Goal: Task Accomplishment & Management: Use online tool/utility

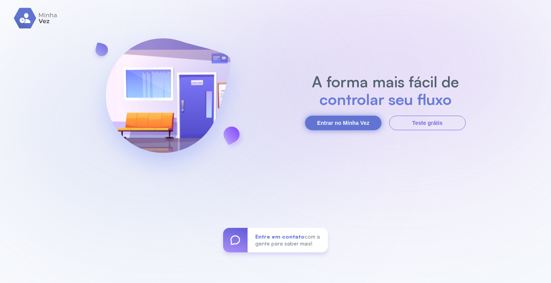
click at [367, 124] on button "Entrar no Minha Vez" at bounding box center [343, 123] width 77 height 15
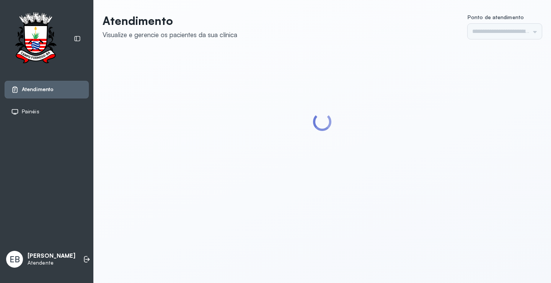
type input "*********"
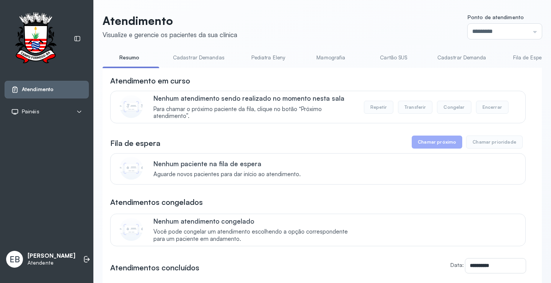
click at [180, 55] on link "Cadastrar Demandas" at bounding box center [198, 57] width 67 height 13
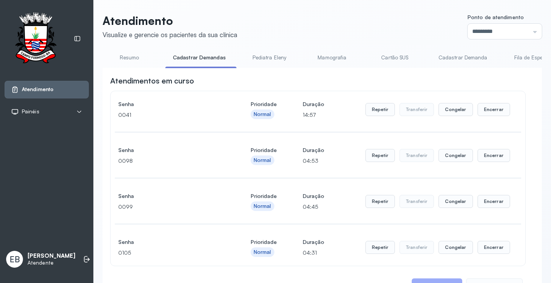
click at [135, 58] on link "Resumo" at bounding box center [130, 57] width 54 height 13
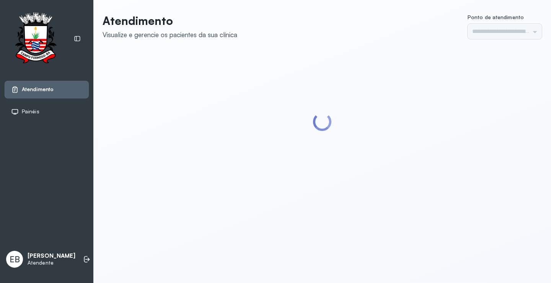
type input "*********"
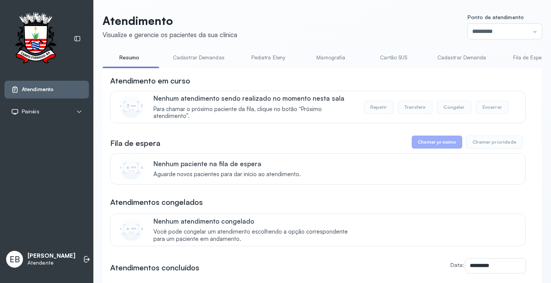
click at [204, 59] on link "Cadastrar Demandas" at bounding box center [198, 57] width 67 height 13
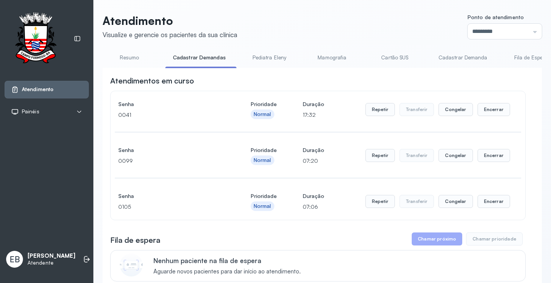
click at [445, 58] on link "Cadastrar Demanda" at bounding box center [463, 57] width 64 height 13
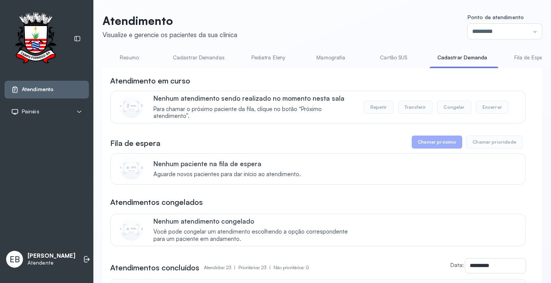
click at [512, 55] on link "Fila de Espera" at bounding box center [532, 57] width 54 height 13
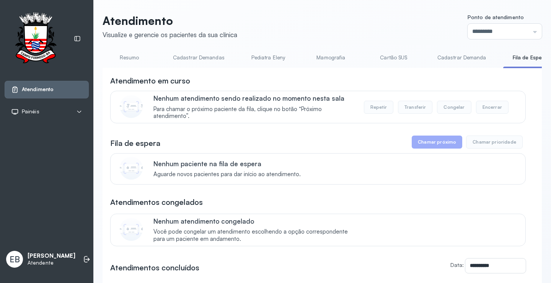
click at [206, 57] on link "Cadastrar Demandas" at bounding box center [198, 57] width 67 height 13
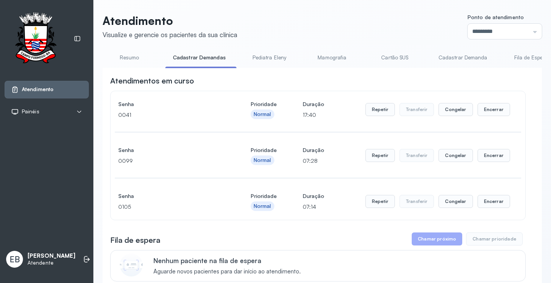
click at [135, 57] on link "Resumo" at bounding box center [130, 57] width 54 height 13
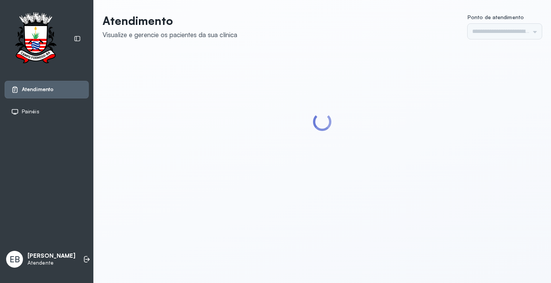
type input "*********"
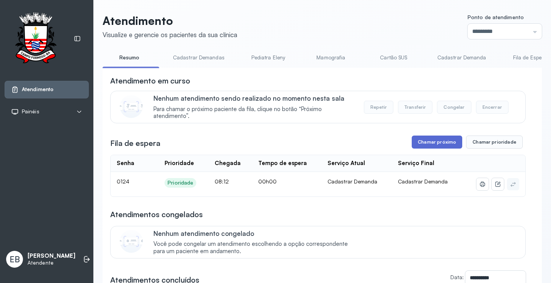
click at [430, 141] on button "Chamar próximo" at bounding box center [437, 142] width 51 height 13
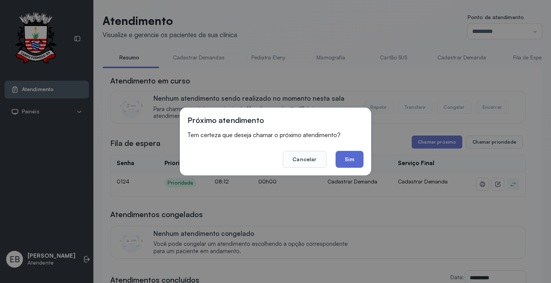
click at [355, 154] on button "Sim" at bounding box center [350, 159] width 28 height 17
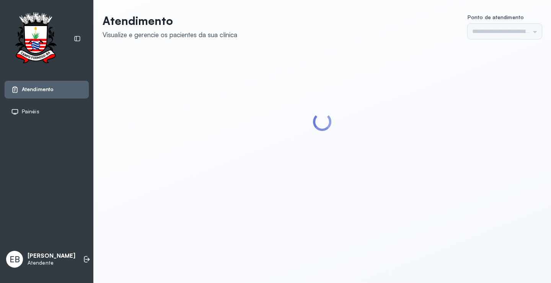
type input "*********"
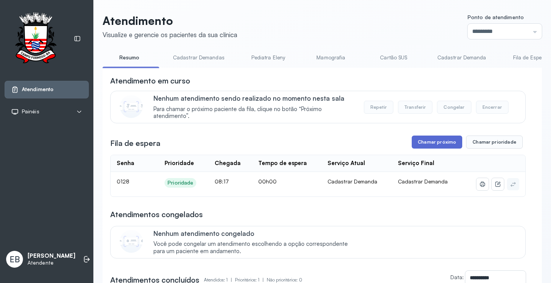
click at [418, 140] on button "Chamar próximo" at bounding box center [437, 142] width 51 height 13
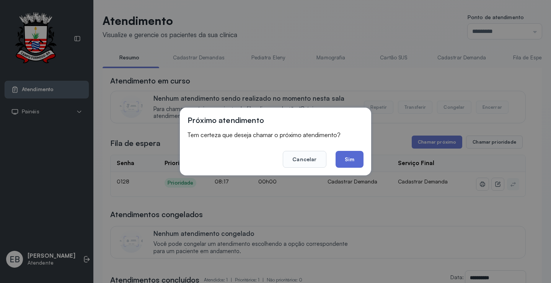
click at [361, 160] on button "Sim" at bounding box center [350, 159] width 28 height 17
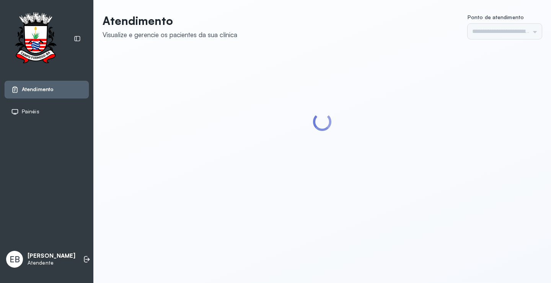
type input "*********"
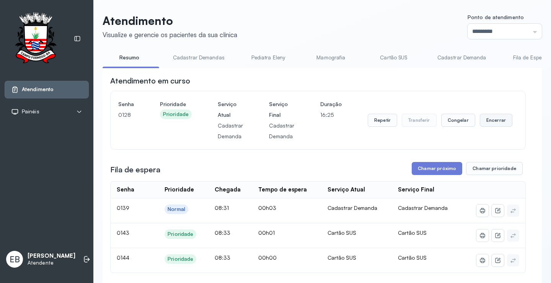
click at [499, 122] on button "Encerrar" at bounding box center [496, 120] width 33 height 13
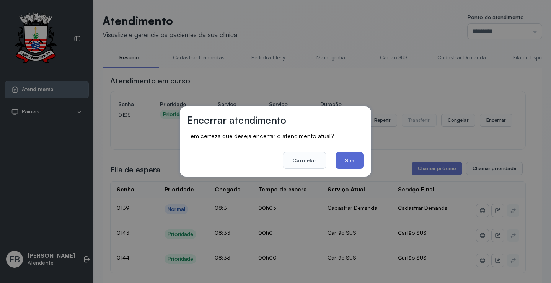
click at [360, 158] on button "Sim" at bounding box center [350, 160] width 28 height 17
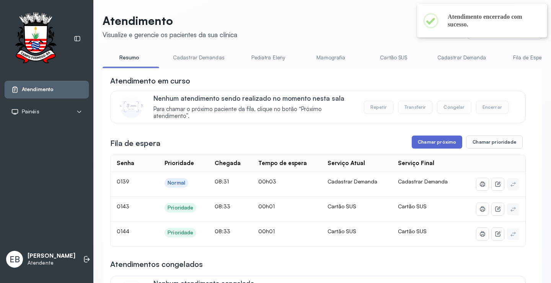
click at [430, 149] on button "Chamar próximo" at bounding box center [437, 142] width 51 height 13
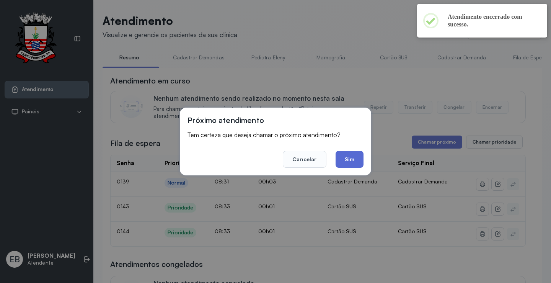
click at [350, 165] on button "Sim" at bounding box center [350, 159] width 28 height 17
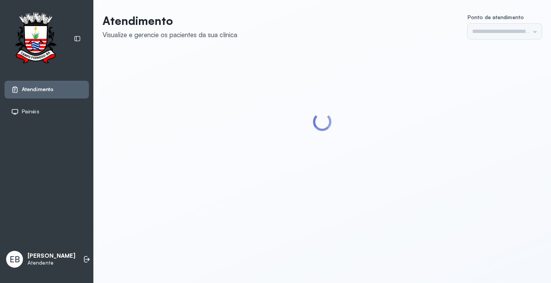
type input "*********"
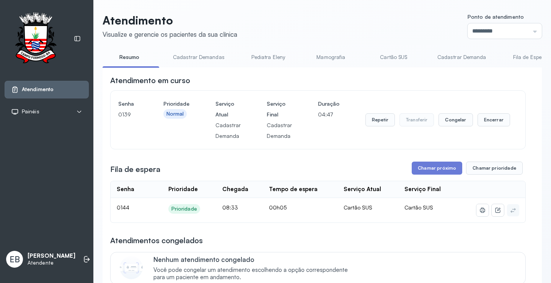
scroll to position [123, 0]
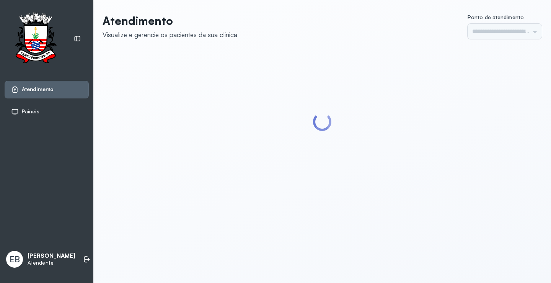
type input "*********"
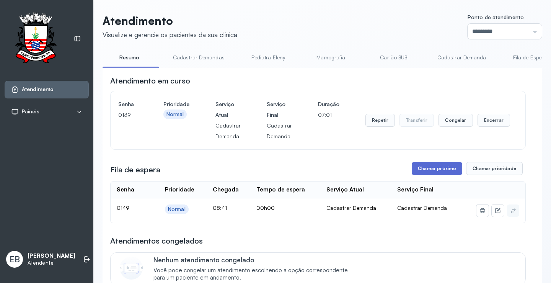
click at [439, 166] on button "Chamar próximo" at bounding box center [437, 168] width 51 height 13
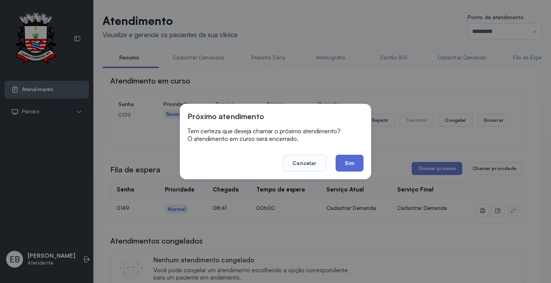
click at [353, 164] on button "Sim" at bounding box center [350, 163] width 28 height 17
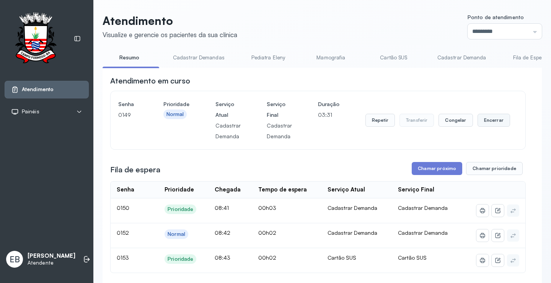
click at [488, 124] on button "Encerrar" at bounding box center [494, 120] width 33 height 13
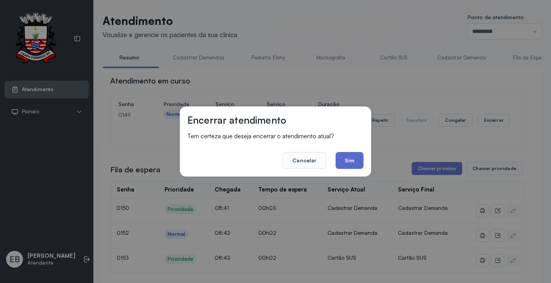
click at [348, 159] on button "Sim" at bounding box center [350, 160] width 28 height 17
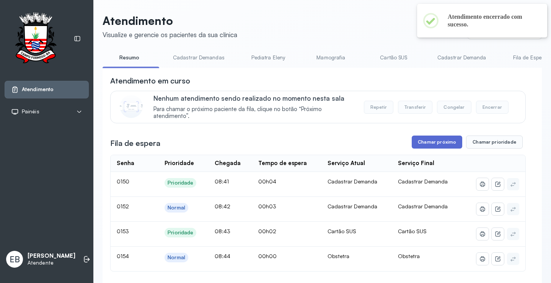
click at [427, 142] on button "Chamar próximo" at bounding box center [437, 142] width 51 height 13
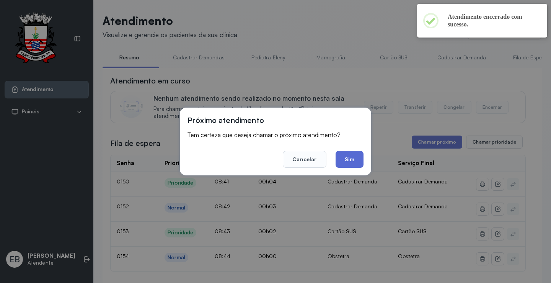
click at [344, 162] on button "Sim" at bounding box center [350, 159] width 28 height 17
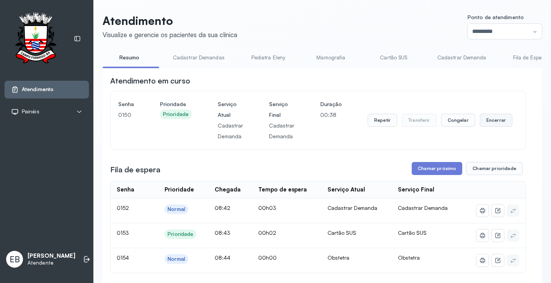
click at [484, 123] on button "Encerrar" at bounding box center [496, 120] width 33 height 13
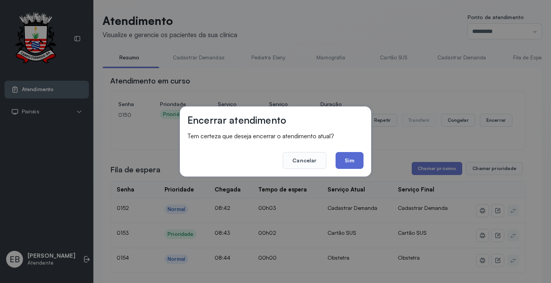
click at [347, 160] on button "Sim" at bounding box center [350, 160] width 28 height 17
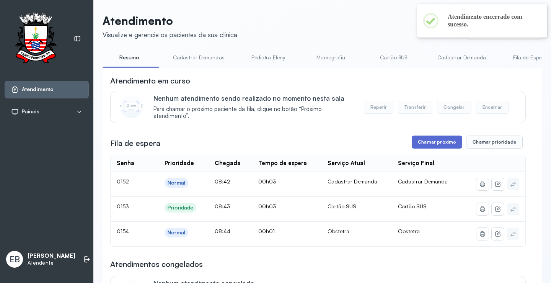
click at [422, 139] on button "Chamar próximo" at bounding box center [437, 142] width 51 height 13
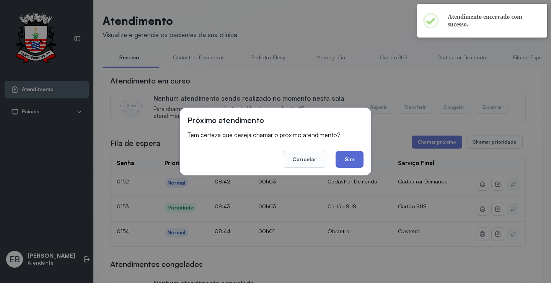
click at [350, 158] on button "Sim" at bounding box center [350, 159] width 28 height 17
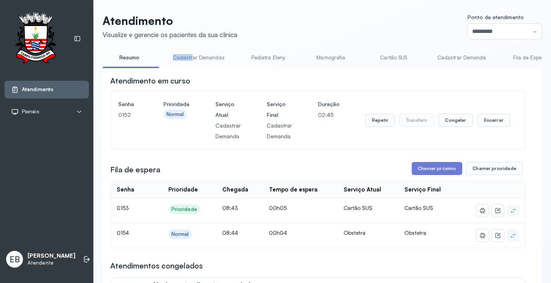
drag, startPoint x: 154, startPoint y: 68, endPoint x: 191, endPoint y: 70, distance: 37.2
click at [191, 69] on div "Resumo Cadastrar Demandas Pediatra Eleny Mamografia Cartão SUS Cadastrar Demand…" at bounding box center [323, 59] width 440 height 17
click at [162, 67] on ul "Resumo Cadastrar Demandas Pediatra Eleny Mamografia Cartão SUS Cadastrar Demand…" at bounding box center [323, 59] width 440 height 17
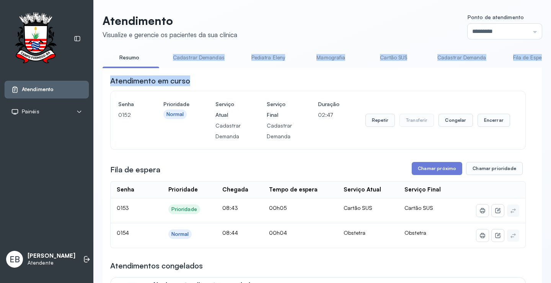
drag, startPoint x: 155, startPoint y: 67, endPoint x: 188, endPoint y: 72, distance: 33.6
click at [188, 72] on div "**********" at bounding box center [323, 285] width 440 height 469
click at [149, 65] on li "Resumo" at bounding box center [131, 59] width 57 height 17
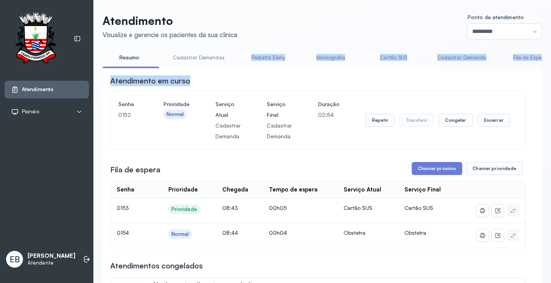
drag, startPoint x: 235, startPoint y: 66, endPoint x: 265, endPoint y: 72, distance: 30.4
click at [270, 73] on div "**********" at bounding box center [323, 285] width 440 height 469
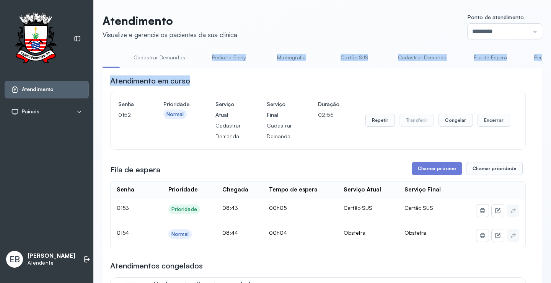
scroll to position [0, 419]
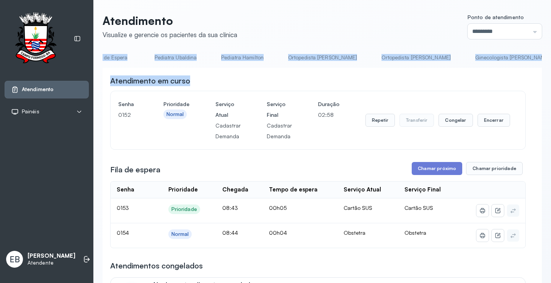
click at [389, 77] on div "Atendimento em curso" at bounding box center [318, 80] width 416 height 11
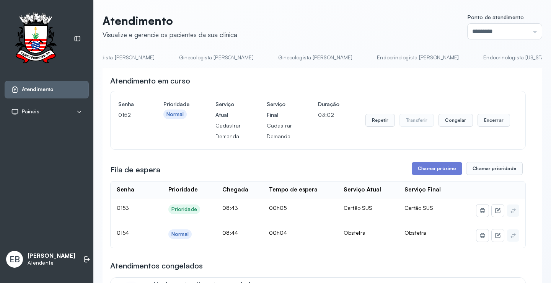
scroll to position [0, 720]
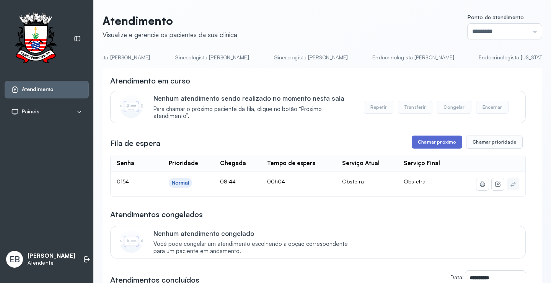
click at [422, 142] on button "Chamar próximo" at bounding box center [437, 142] width 51 height 13
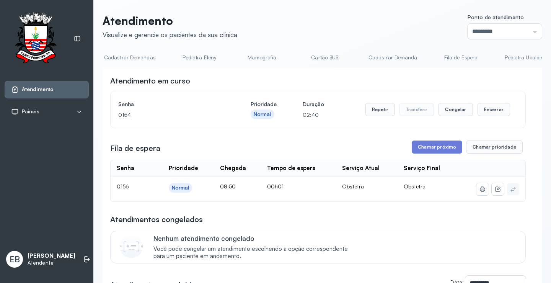
scroll to position [0, 0]
click at [123, 56] on link "Resumo" at bounding box center [130, 57] width 54 height 13
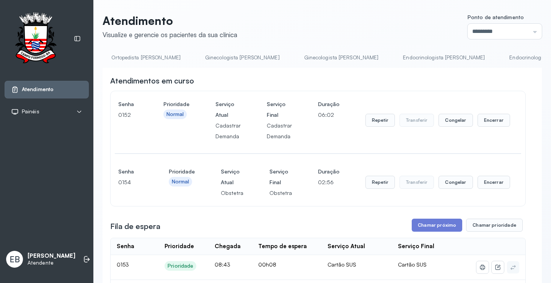
scroll to position [0, 806]
click at [479, 60] on link "Obstetra" at bounding box center [506, 57] width 54 height 13
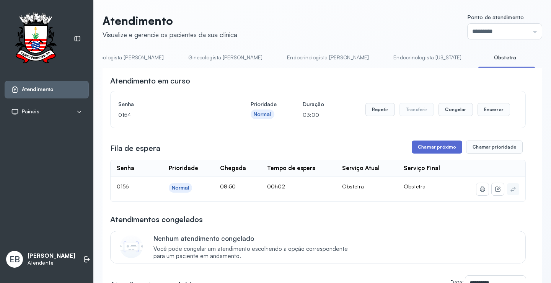
click at [446, 144] on button "Chamar próximo" at bounding box center [437, 147] width 51 height 13
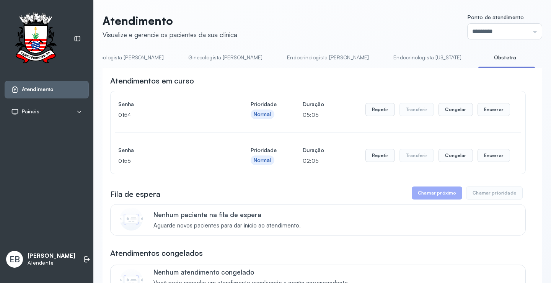
click at [181, 58] on link "Ginecologista [PERSON_NAME]" at bounding box center [226, 57] width 90 height 13
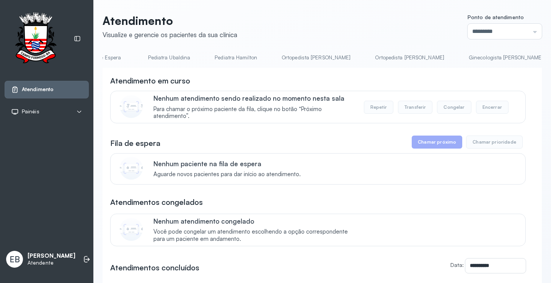
scroll to position [0, 0]
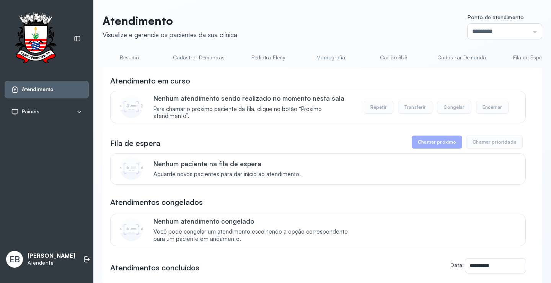
click at [135, 59] on link "Resumo" at bounding box center [130, 57] width 54 height 13
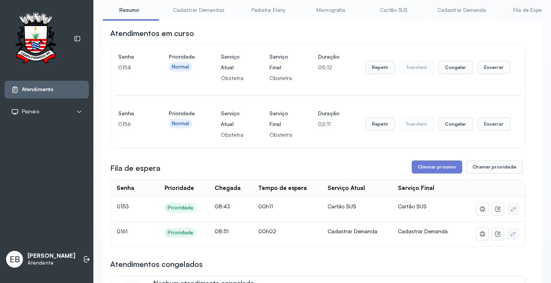
scroll to position [38, 0]
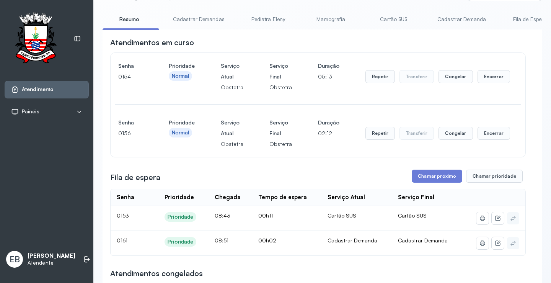
click at [191, 20] on link "Cadastrar Demandas" at bounding box center [198, 19] width 67 height 13
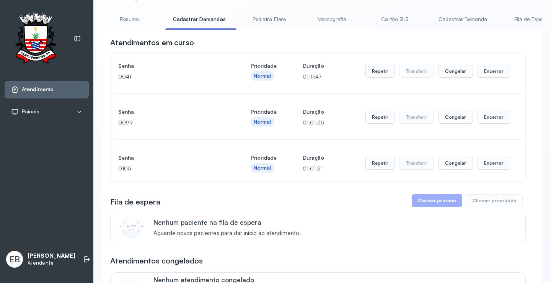
click at [445, 17] on link "Cadastrar Demanda" at bounding box center [463, 19] width 64 height 13
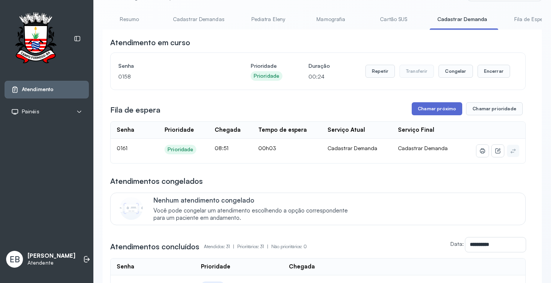
click at [448, 111] on button "Chamar próximo" at bounding box center [437, 108] width 51 height 13
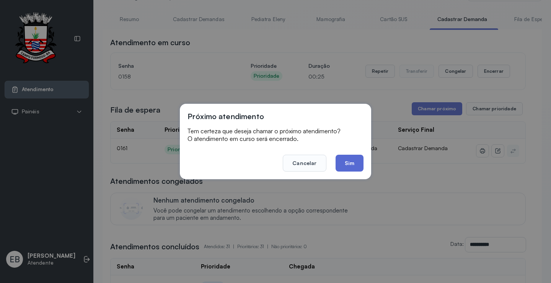
click at [352, 159] on button "Sim" at bounding box center [350, 163] width 28 height 17
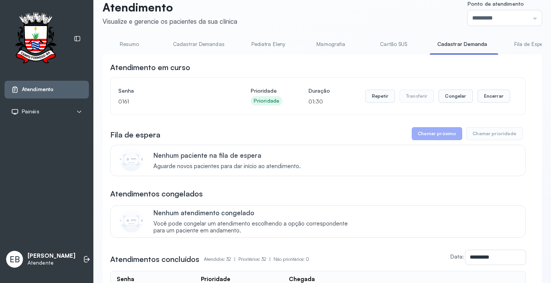
scroll to position [0, 0]
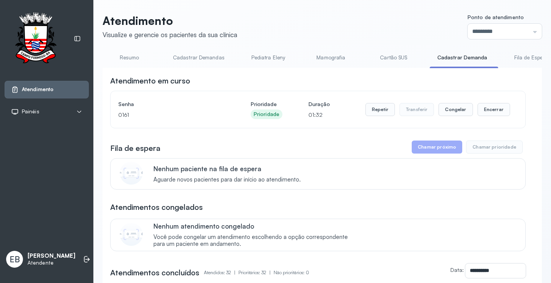
click at [139, 57] on link "Resumo" at bounding box center [130, 57] width 54 height 13
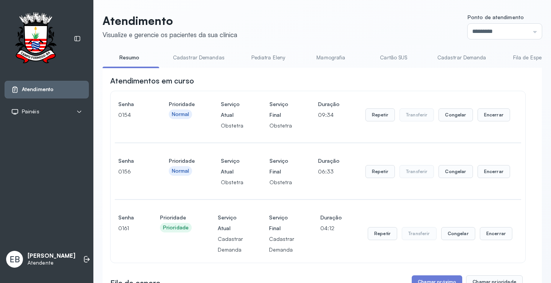
click at [134, 61] on link "Resumo" at bounding box center [130, 57] width 54 height 13
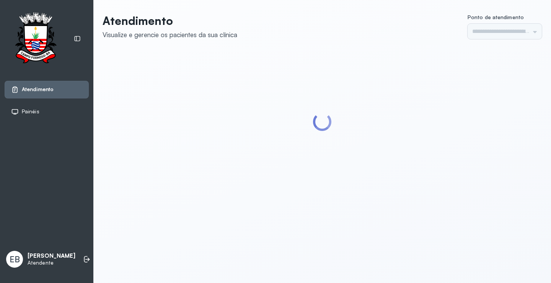
type input "*********"
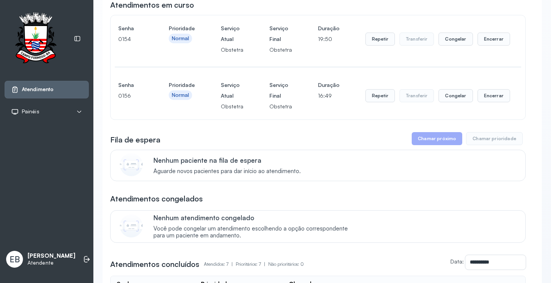
scroll to position [77, 0]
click at [478, 96] on button "Encerrar" at bounding box center [494, 94] width 33 height 13
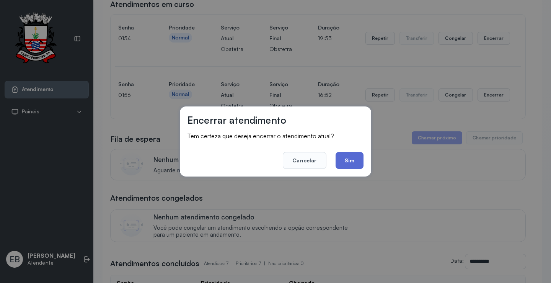
click at [342, 163] on button "Sim" at bounding box center [350, 160] width 28 height 17
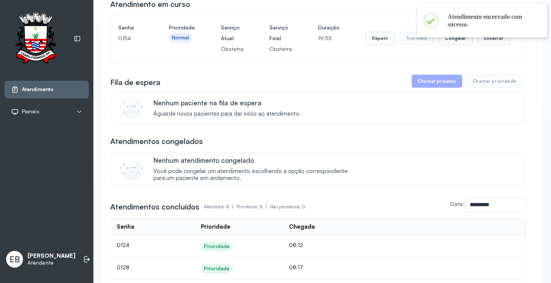
scroll to position [0, 0]
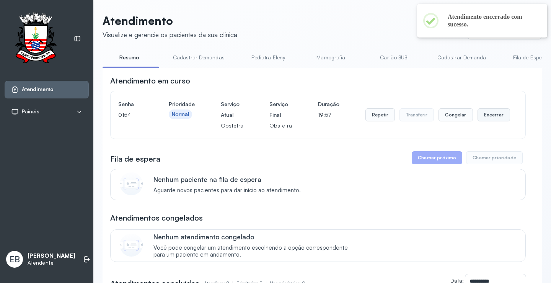
click at [491, 116] on button "Encerrar" at bounding box center [494, 114] width 33 height 13
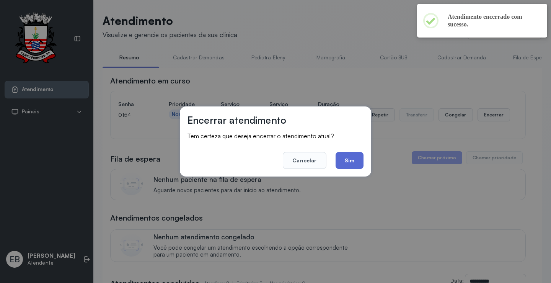
click at [358, 158] on button "Sim" at bounding box center [350, 160] width 28 height 17
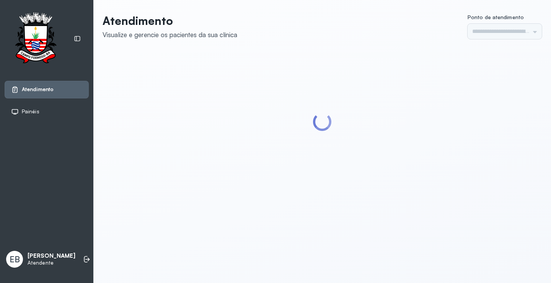
type input "*********"
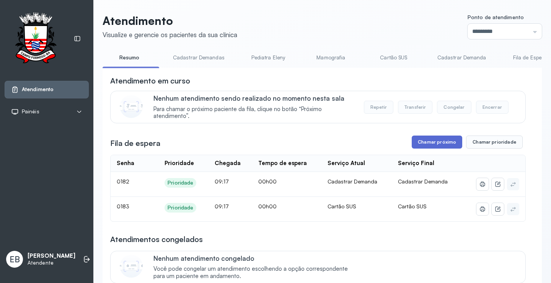
click at [441, 144] on button "Chamar próximo" at bounding box center [437, 142] width 51 height 13
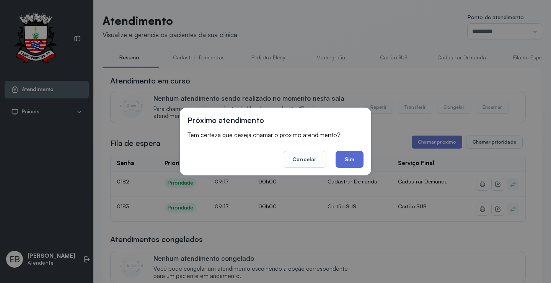
click at [347, 159] on button "Sim" at bounding box center [350, 159] width 28 height 17
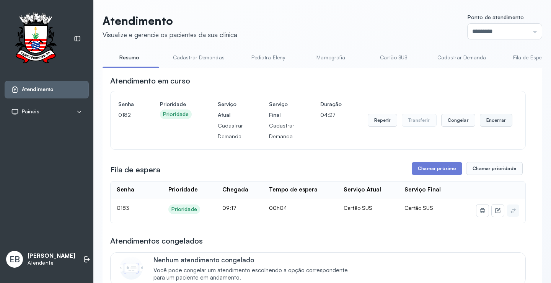
click at [487, 123] on button "Encerrar" at bounding box center [496, 120] width 33 height 13
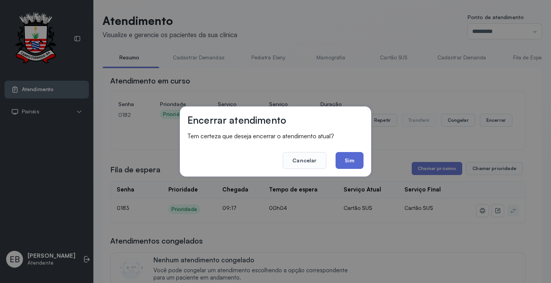
click at [348, 161] on button "Sim" at bounding box center [350, 160] width 28 height 17
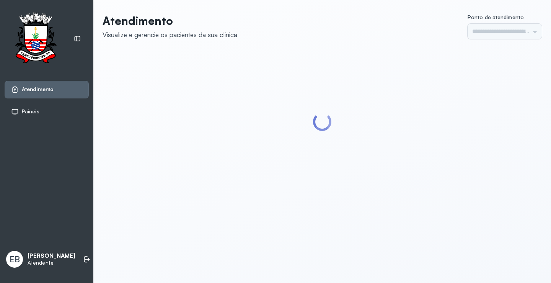
type input "*********"
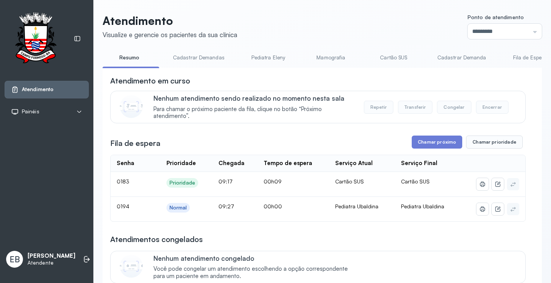
click at [260, 56] on link "Pediatra Eleny" at bounding box center [269, 57] width 54 height 13
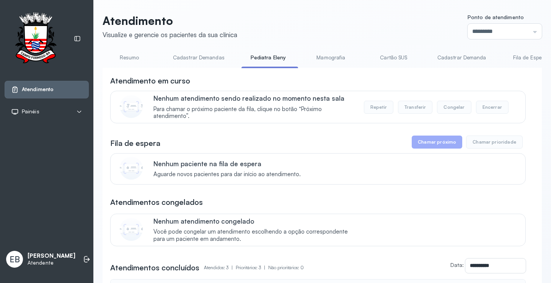
click at [333, 56] on link "Mamografia" at bounding box center [331, 57] width 54 height 13
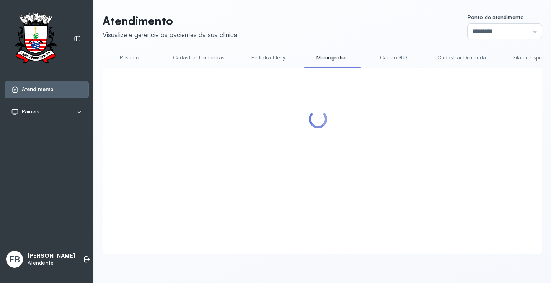
click at [381, 59] on link "Cartão SUS" at bounding box center [394, 57] width 54 height 13
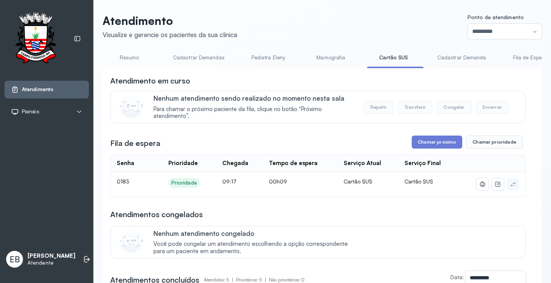
click at [445, 56] on link "Cadastrar Demanda" at bounding box center [462, 57] width 64 height 13
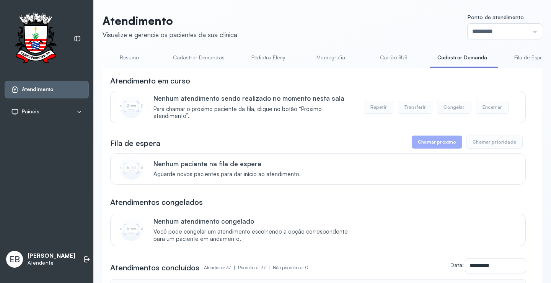
click at [517, 57] on link "Fila de Espera" at bounding box center [532, 57] width 54 height 13
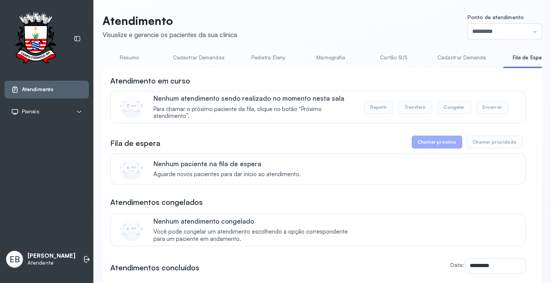
drag, startPoint x: 508, startPoint y: 67, endPoint x: 536, endPoint y: 66, distance: 27.2
click at [536, 66] on li "Fila de Espera" at bounding box center [531, 59] width 57 height 17
drag, startPoint x: 250, startPoint y: 68, endPoint x: 281, endPoint y: 68, distance: 31.4
click at [281, 68] on div "Resumo Cadastrar Demandas Pediatra Eleny Mamografia Cartão SUS Cadastrar Demand…" at bounding box center [323, 59] width 440 height 17
click at [228, 67] on li "Cadastrar Demandas" at bounding box center [200, 59] width 70 height 17
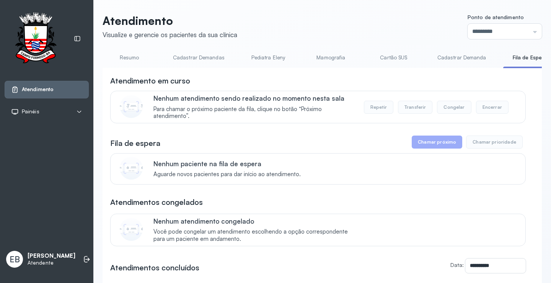
click at [275, 71] on div "**********" at bounding box center [323, 240] width 440 height 345
click at [227, 71] on div "**********" at bounding box center [323, 240] width 440 height 345
click at [211, 60] on link "Cadastrar Demandas" at bounding box center [198, 57] width 67 height 13
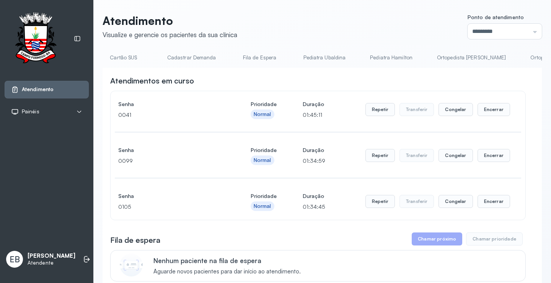
scroll to position [0, 272]
click at [318, 57] on link "Pediatra Ubaldina" at bounding box center [325, 57] width 58 height 13
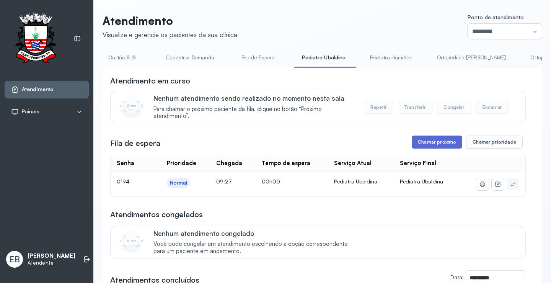
click at [449, 142] on button "Chamar próximo" at bounding box center [437, 142] width 51 height 13
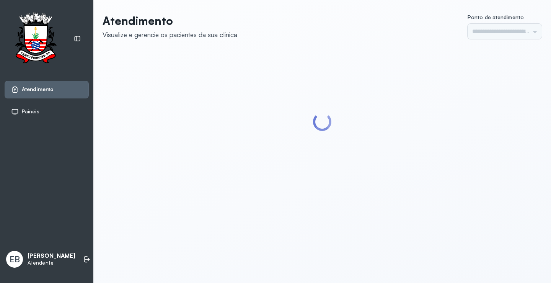
type input "*********"
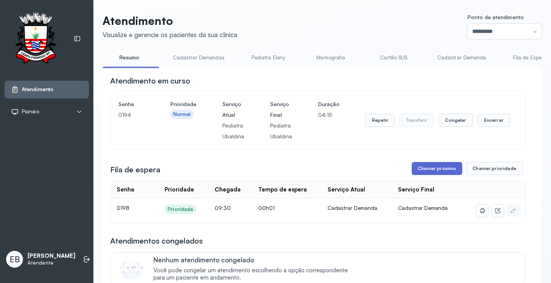
click at [426, 165] on button "Chamar próximo" at bounding box center [437, 168] width 51 height 13
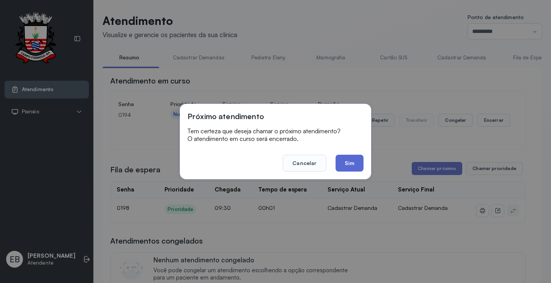
click at [357, 162] on button "Sim" at bounding box center [350, 163] width 28 height 17
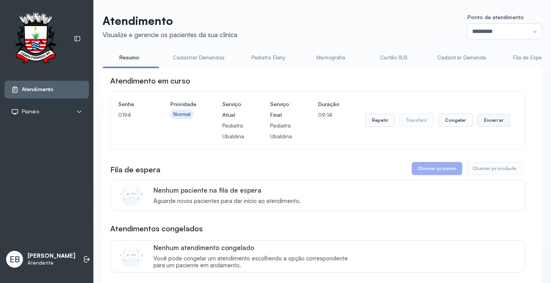
click at [497, 123] on button "Encerrar" at bounding box center [494, 120] width 33 height 13
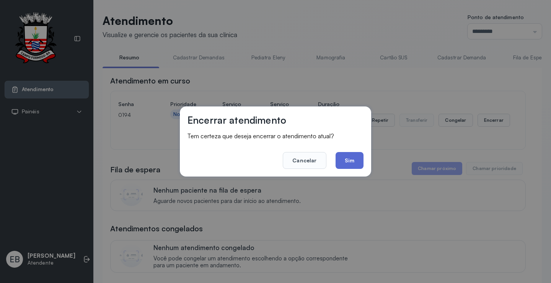
click at [345, 161] on button "Sim" at bounding box center [350, 160] width 28 height 17
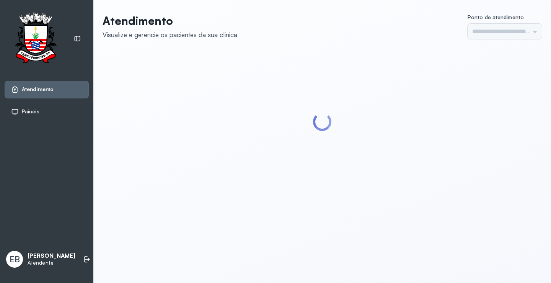
type input "*********"
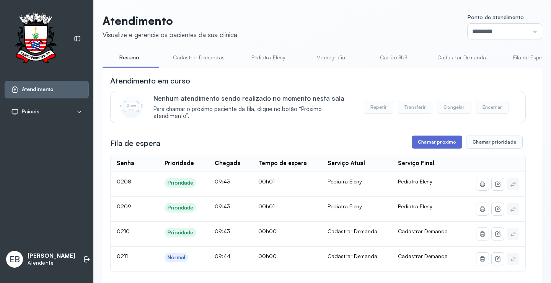
click at [434, 139] on button "Chamar próximo" at bounding box center [437, 142] width 51 height 13
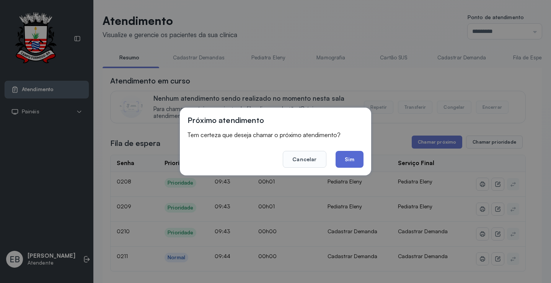
click at [348, 155] on button "Sim" at bounding box center [350, 159] width 28 height 17
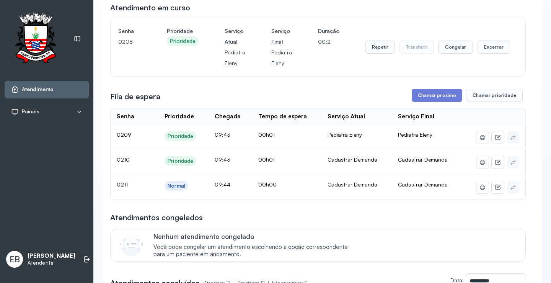
scroll to position [77, 0]
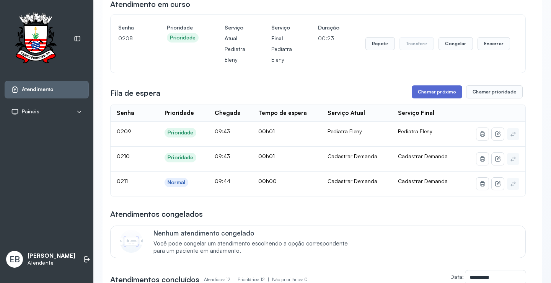
click at [428, 96] on button "Chamar próximo" at bounding box center [437, 91] width 51 height 13
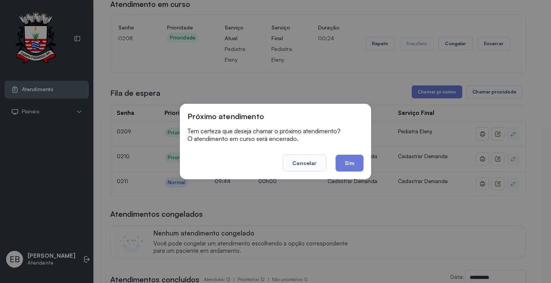
click at [351, 172] on div "Próximo atendimento Tem certeza que deseja chamar o próximo atendimento? O aten…" at bounding box center [275, 141] width 191 height 75
click at [350, 167] on button "Sim" at bounding box center [350, 163] width 28 height 17
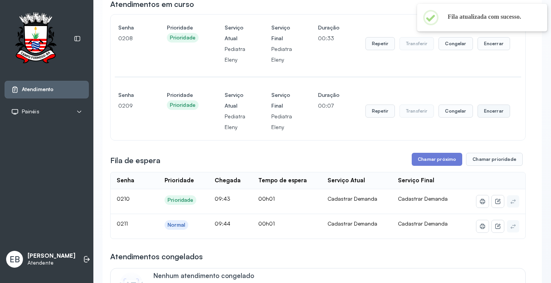
click at [482, 113] on button "Encerrar" at bounding box center [494, 111] width 33 height 13
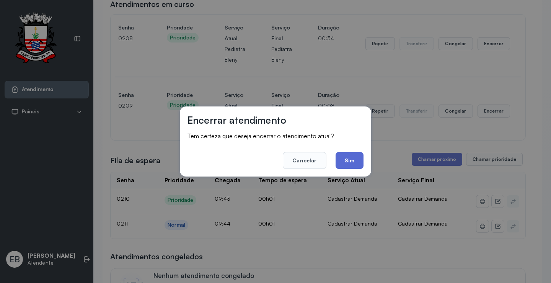
click at [344, 160] on button "Sim" at bounding box center [350, 160] width 28 height 17
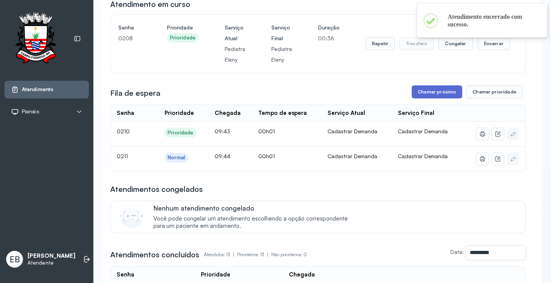
click at [435, 91] on button "Chamar próximo" at bounding box center [437, 91] width 51 height 13
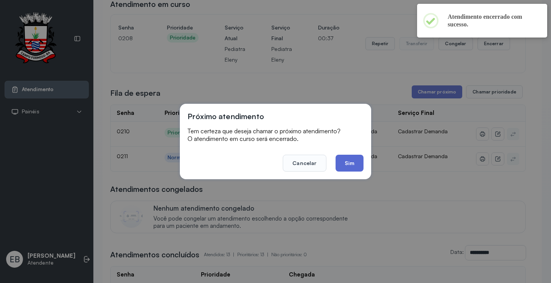
click at [355, 165] on button "Sim" at bounding box center [350, 163] width 28 height 17
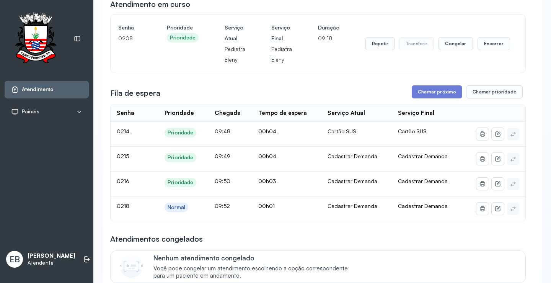
scroll to position [0, 0]
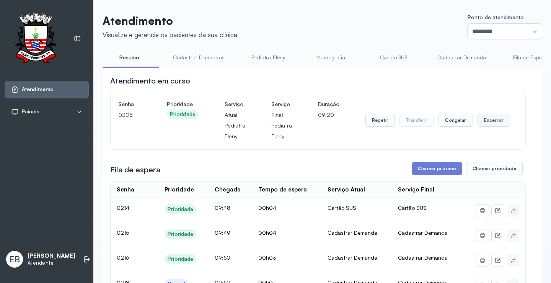
click at [486, 121] on button "Encerrar" at bounding box center [494, 120] width 33 height 13
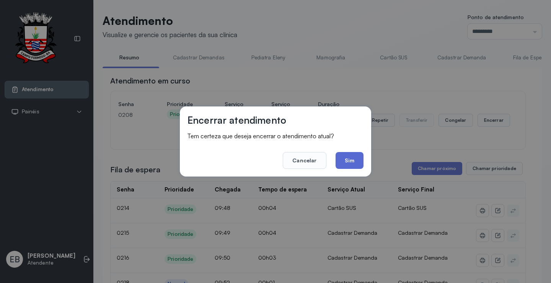
click at [357, 164] on button "Sim" at bounding box center [350, 160] width 28 height 17
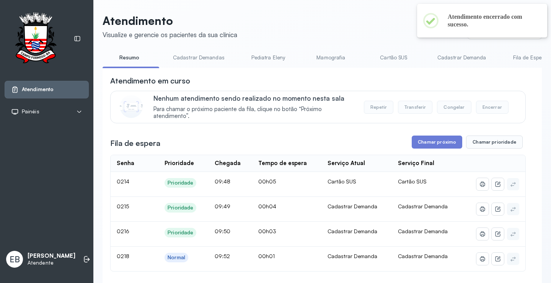
click at [196, 56] on link "Cadastrar Demandas" at bounding box center [198, 57] width 67 height 13
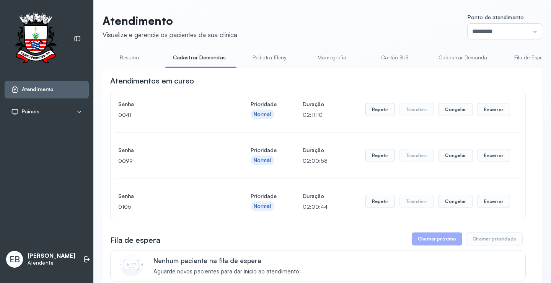
click at [464, 59] on link "Cadastrar Demanda" at bounding box center [463, 57] width 64 height 13
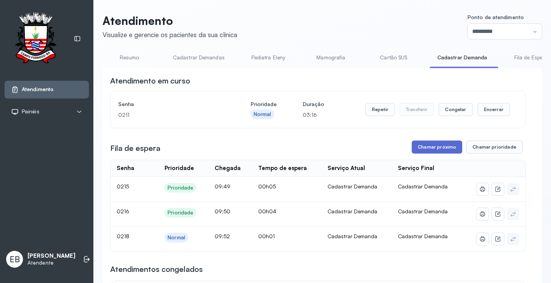
click at [449, 149] on button "Chamar próximo" at bounding box center [437, 147] width 51 height 13
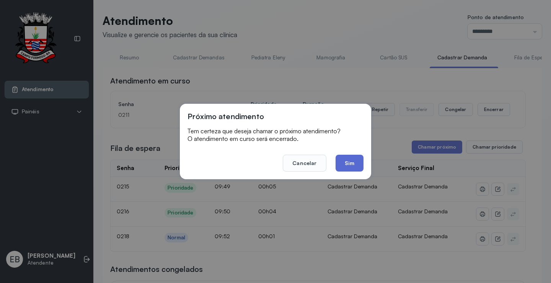
click at [350, 166] on button "Sim" at bounding box center [350, 163] width 28 height 17
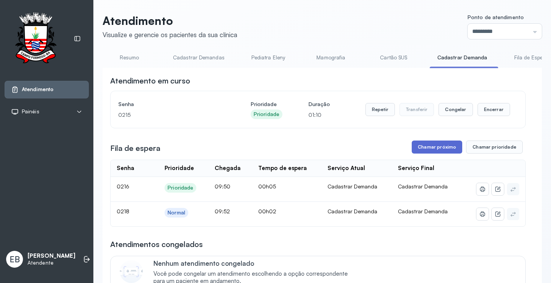
click at [441, 150] on button "Chamar próximo" at bounding box center [437, 147] width 51 height 13
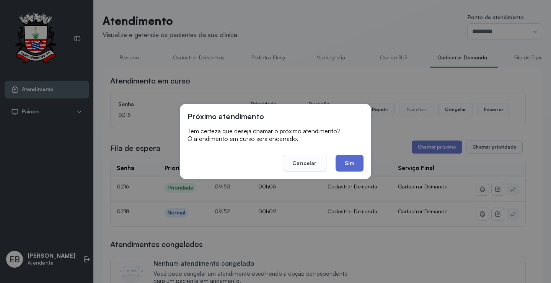
click at [352, 164] on button "Sim" at bounding box center [350, 163] width 28 height 17
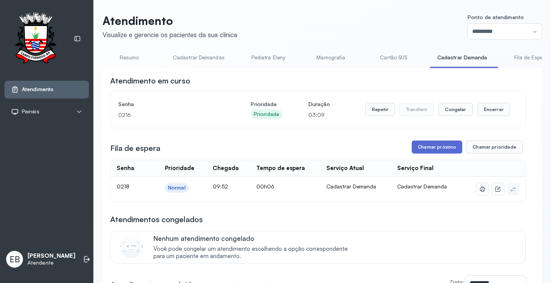
click at [427, 149] on button "Chamar próximo" at bounding box center [437, 147] width 51 height 13
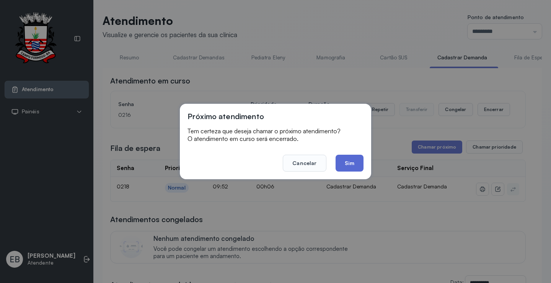
click at [351, 165] on button "Sim" at bounding box center [350, 163] width 28 height 17
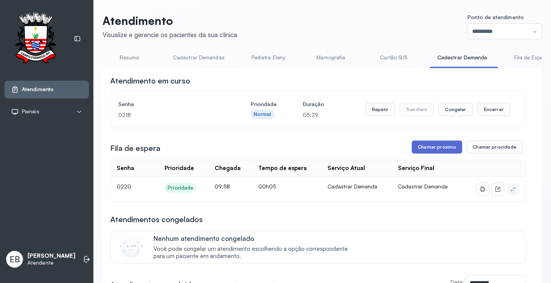
click at [440, 144] on button "Chamar próximo" at bounding box center [437, 147] width 51 height 13
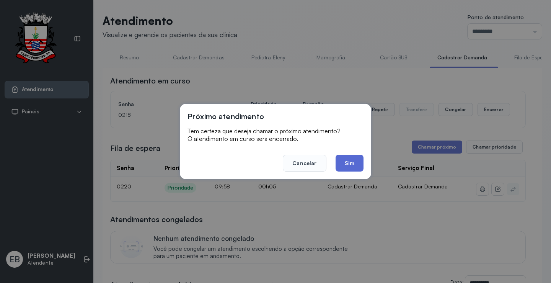
click at [348, 167] on button "Sim" at bounding box center [350, 163] width 28 height 17
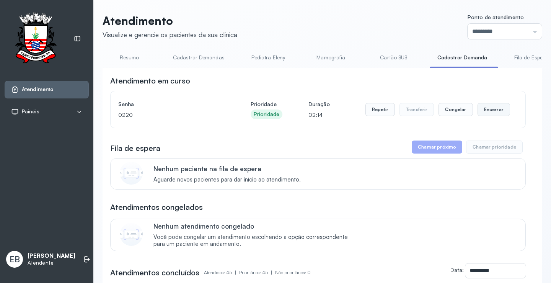
click at [492, 115] on button "Encerrar" at bounding box center [494, 109] width 33 height 13
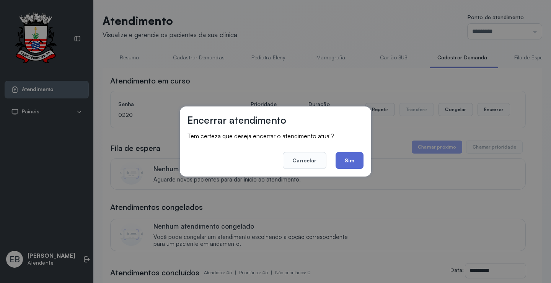
click at [347, 157] on button "Sim" at bounding box center [350, 160] width 28 height 17
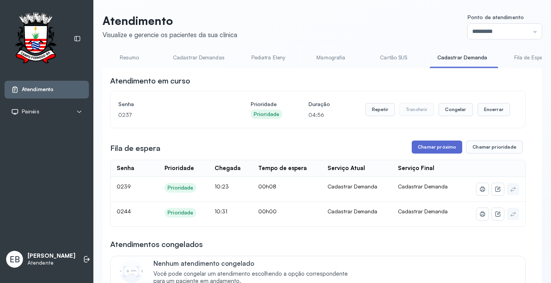
click at [448, 146] on button "Chamar próximo" at bounding box center [437, 147] width 51 height 13
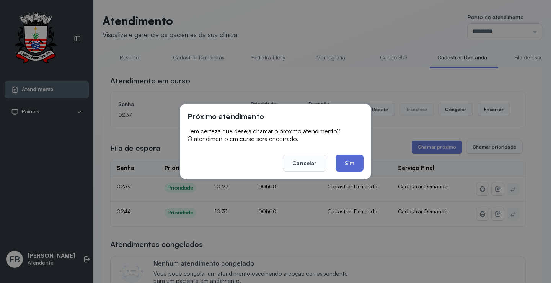
click at [347, 161] on button "Sim" at bounding box center [350, 163] width 28 height 17
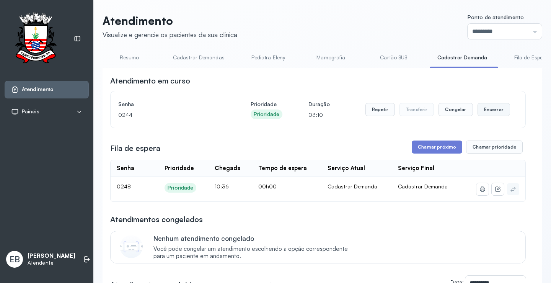
click at [490, 110] on button "Encerrar" at bounding box center [494, 109] width 33 height 13
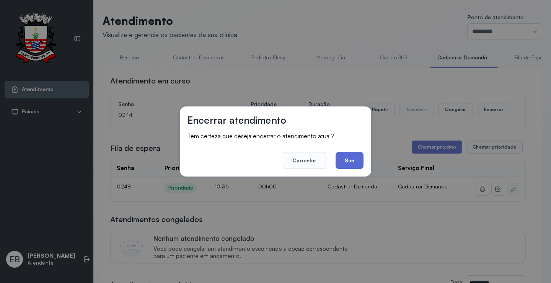
click at [352, 159] on button "Sim" at bounding box center [350, 160] width 28 height 17
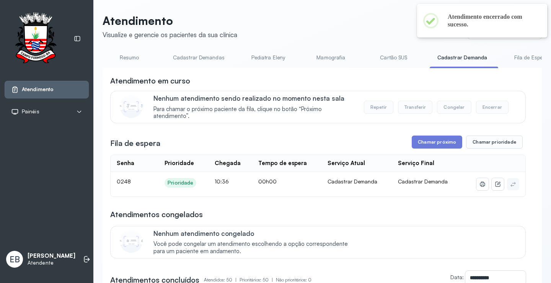
click at [126, 58] on link "Resumo" at bounding box center [130, 57] width 54 height 13
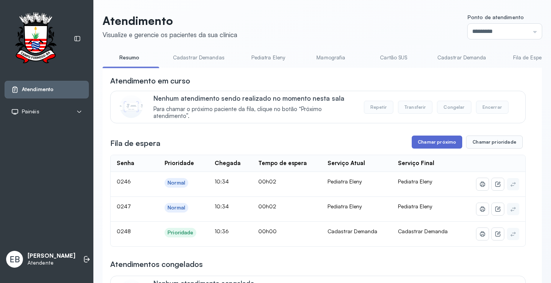
click at [430, 142] on button "Chamar próximo" at bounding box center [437, 142] width 51 height 13
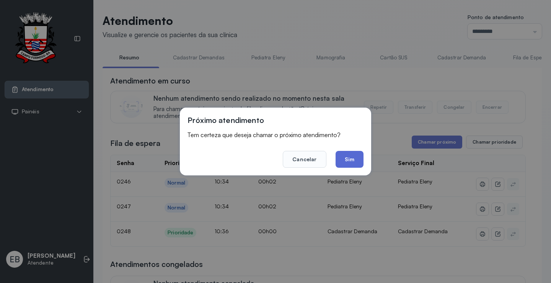
click at [357, 158] on button "Sim" at bounding box center [350, 159] width 28 height 17
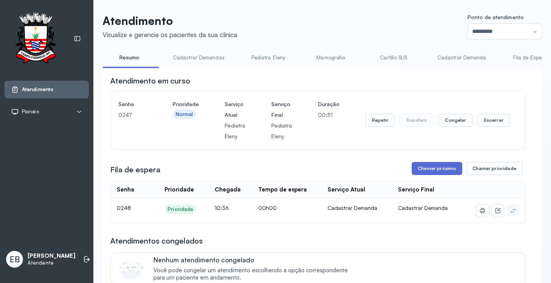
click at [428, 167] on button "Chamar próximo" at bounding box center [437, 168] width 51 height 13
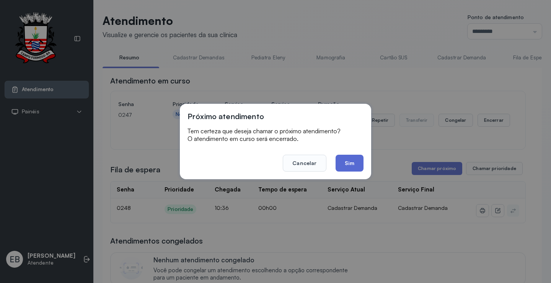
click at [362, 161] on button "Sim" at bounding box center [350, 163] width 28 height 17
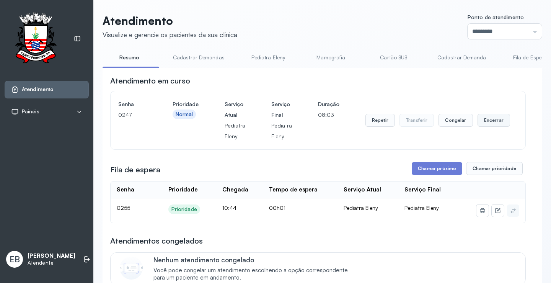
click at [493, 122] on button "Encerrar" at bounding box center [494, 120] width 33 height 13
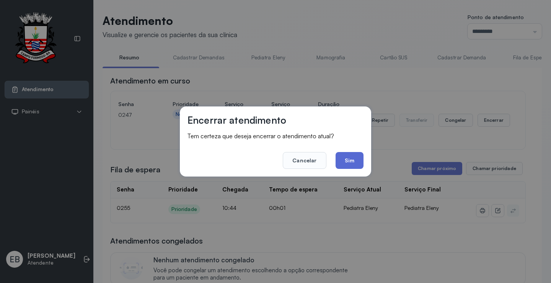
click at [342, 162] on button "Sim" at bounding box center [350, 160] width 28 height 17
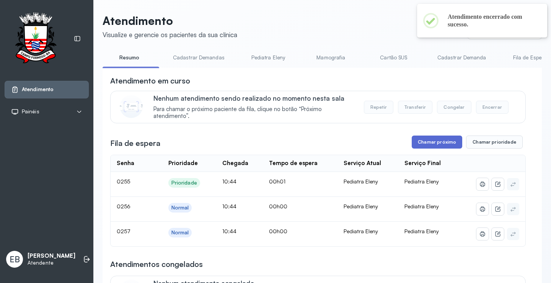
click at [428, 146] on button "Chamar próximo" at bounding box center [437, 142] width 51 height 13
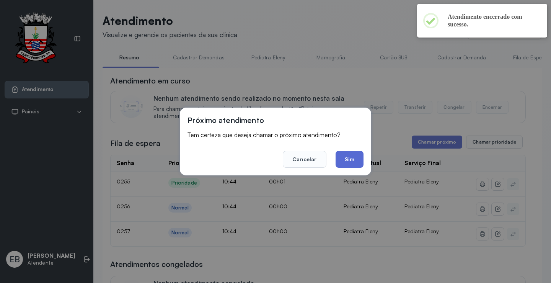
click at [355, 158] on button "Sim" at bounding box center [350, 159] width 28 height 17
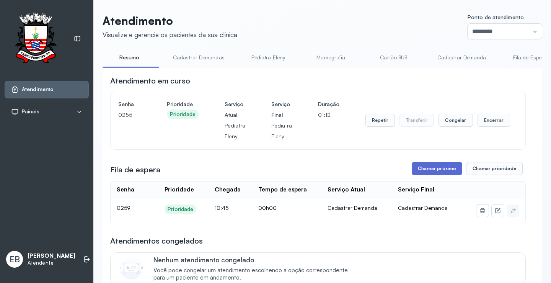
click at [427, 168] on button "Chamar próximo" at bounding box center [437, 168] width 51 height 13
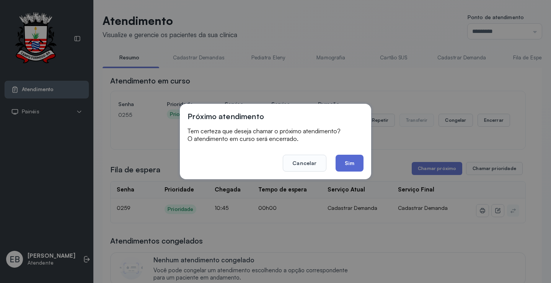
click at [356, 161] on button "Sim" at bounding box center [350, 163] width 28 height 17
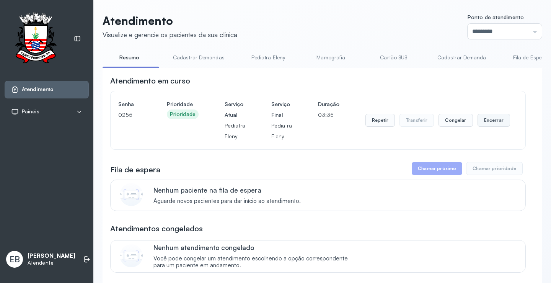
click at [485, 120] on button "Encerrar" at bounding box center [494, 120] width 33 height 13
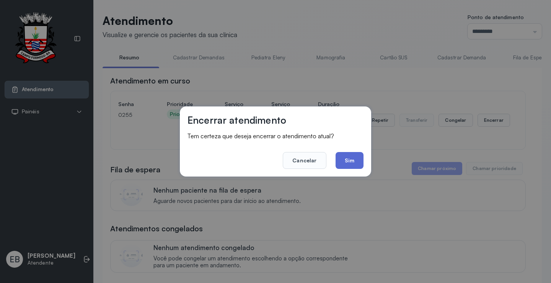
click at [351, 159] on button "Sim" at bounding box center [350, 160] width 28 height 17
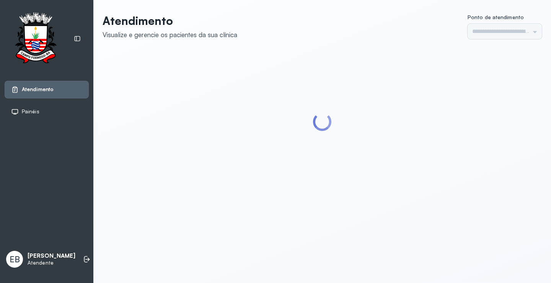
type input "*********"
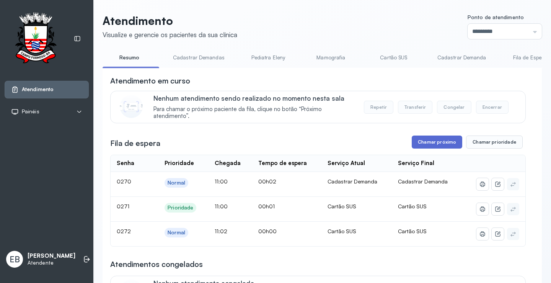
click at [442, 142] on button "Chamar próximo" at bounding box center [437, 142] width 51 height 13
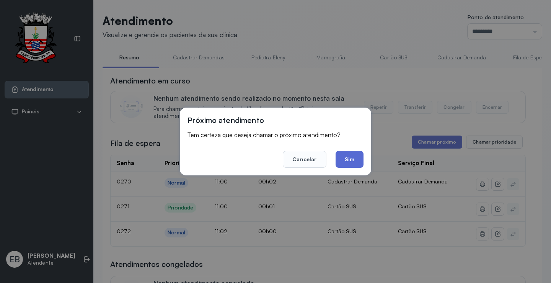
click at [348, 155] on button "Sim" at bounding box center [350, 159] width 28 height 17
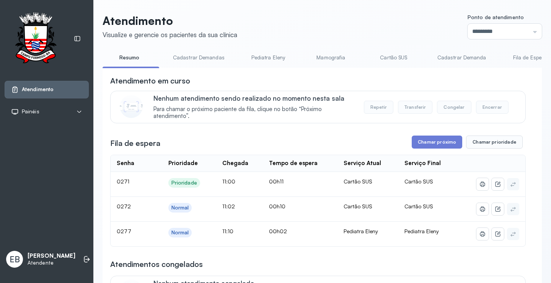
click at [262, 57] on link "Pediatra Eleny" at bounding box center [269, 57] width 54 height 13
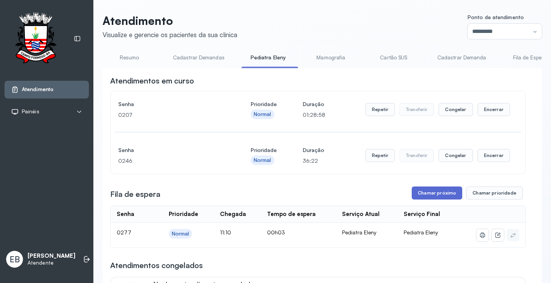
click at [427, 195] on button "Chamar próximo" at bounding box center [437, 192] width 51 height 13
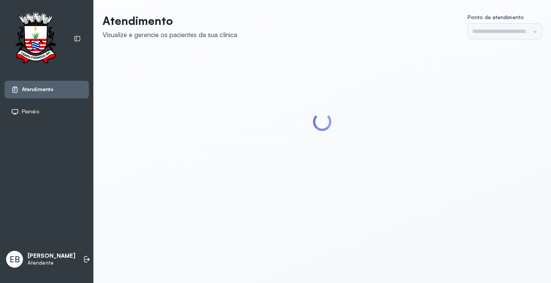
type input "*********"
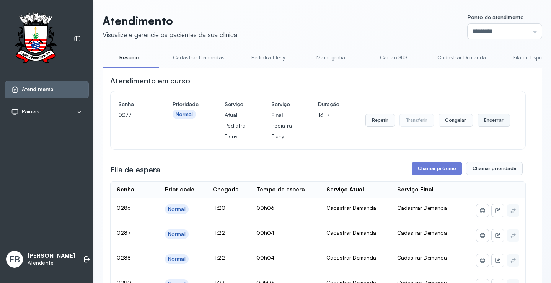
click at [487, 125] on button "Encerrar" at bounding box center [494, 120] width 33 height 13
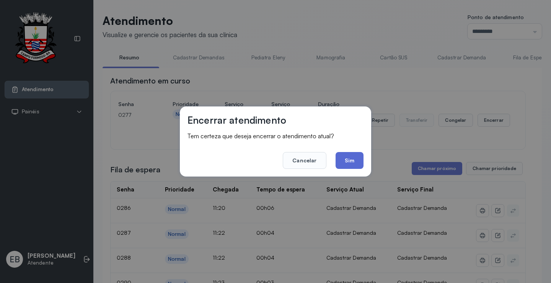
click at [348, 160] on button "Sim" at bounding box center [350, 160] width 28 height 17
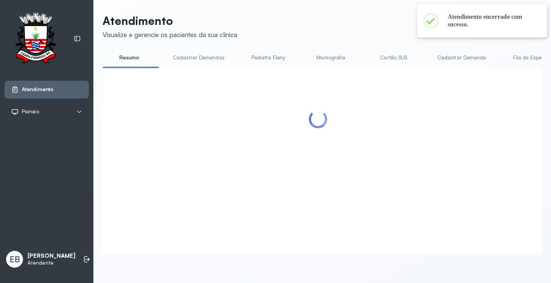
click at [440, 171] on div at bounding box center [318, 151] width 416 height 153
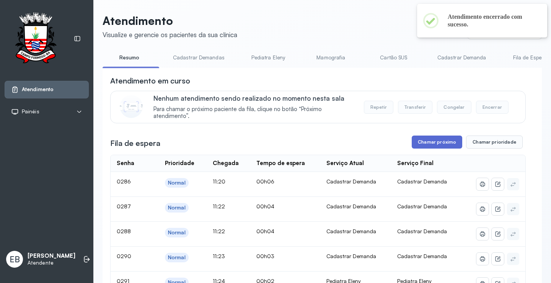
click at [434, 139] on button "Chamar próximo" at bounding box center [437, 142] width 51 height 13
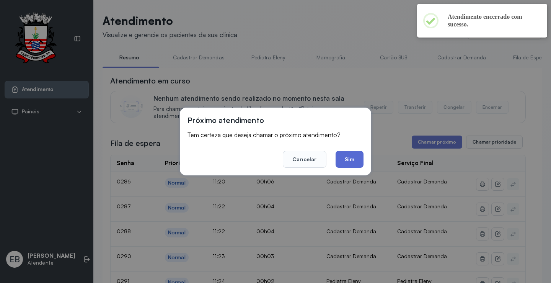
click at [350, 162] on button "Sim" at bounding box center [350, 159] width 28 height 17
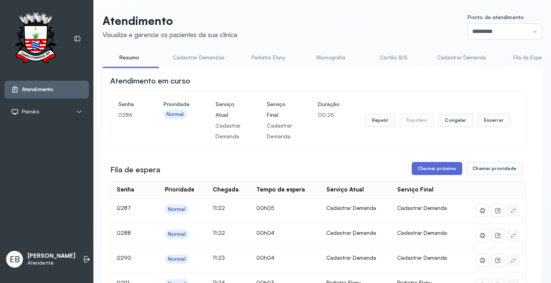
click at [432, 174] on button "Chamar próximo" at bounding box center [437, 168] width 51 height 13
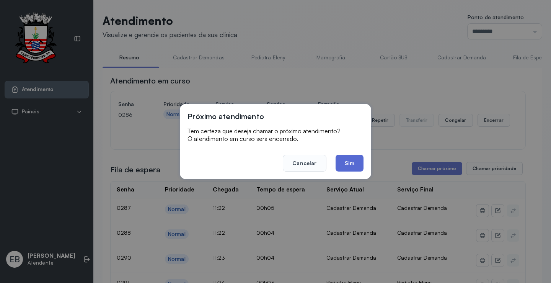
click at [351, 166] on button "Sim" at bounding box center [350, 163] width 28 height 17
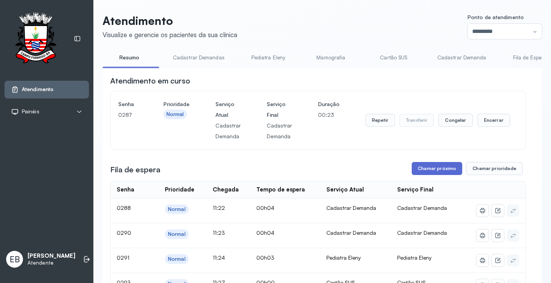
click at [421, 166] on button "Chamar próximo" at bounding box center [437, 168] width 51 height 13
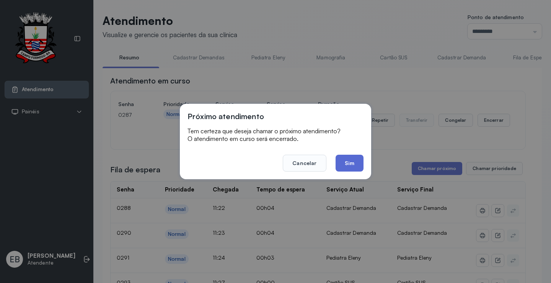
click at [350, 165] on button "Sim" at bounding box center [350, 163] width 28 height 17
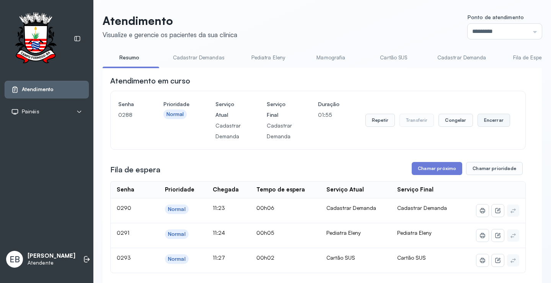
click at [485, 121] on button "Encerrar" at bounding box center [494, 120] width 33 height 13
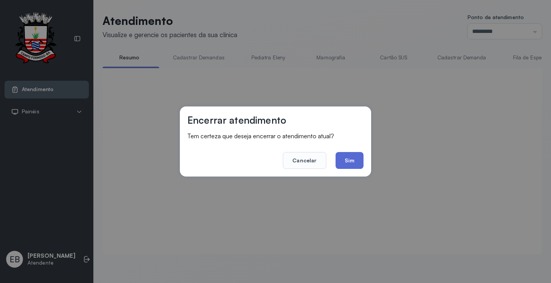
click at [345, 162] on button "Sim" at bounding box center [350, 160] width 28 height 17
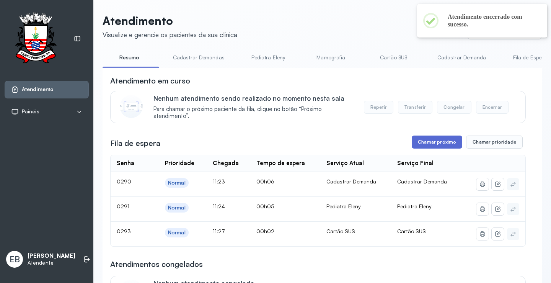
click at [440, 144] on button "Chamar próximo" at bounding box center [437, 142] width 51 height 13
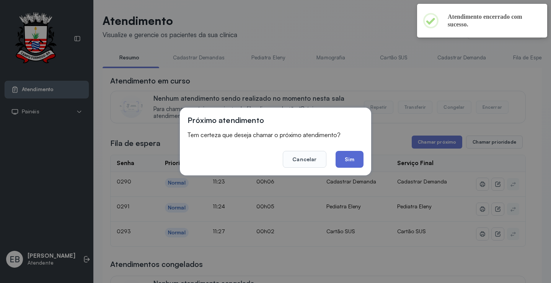
click at [355, 160] on button "Sim" at bounding box center [350, 159] width 28 height 17
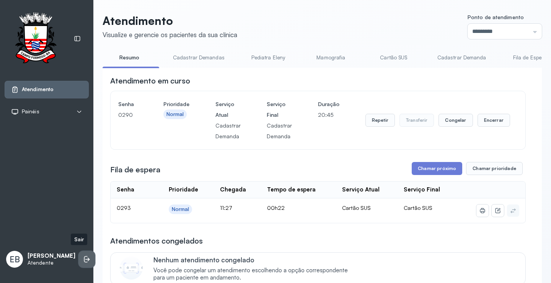
click at [83, 255] on icon at bounding box center [87, 259] width 8 height 8
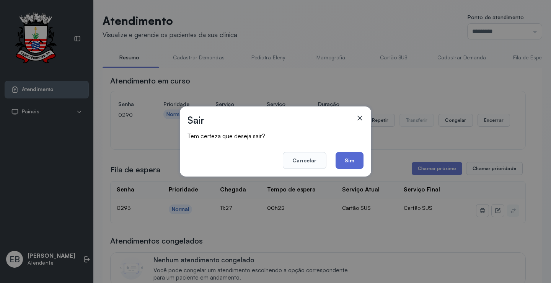
click at [356, 159] on button "Sim" at bounding box center [350, 160] width 28 height 17
